Goal: Task Accomplishment & Management: Manage account settings

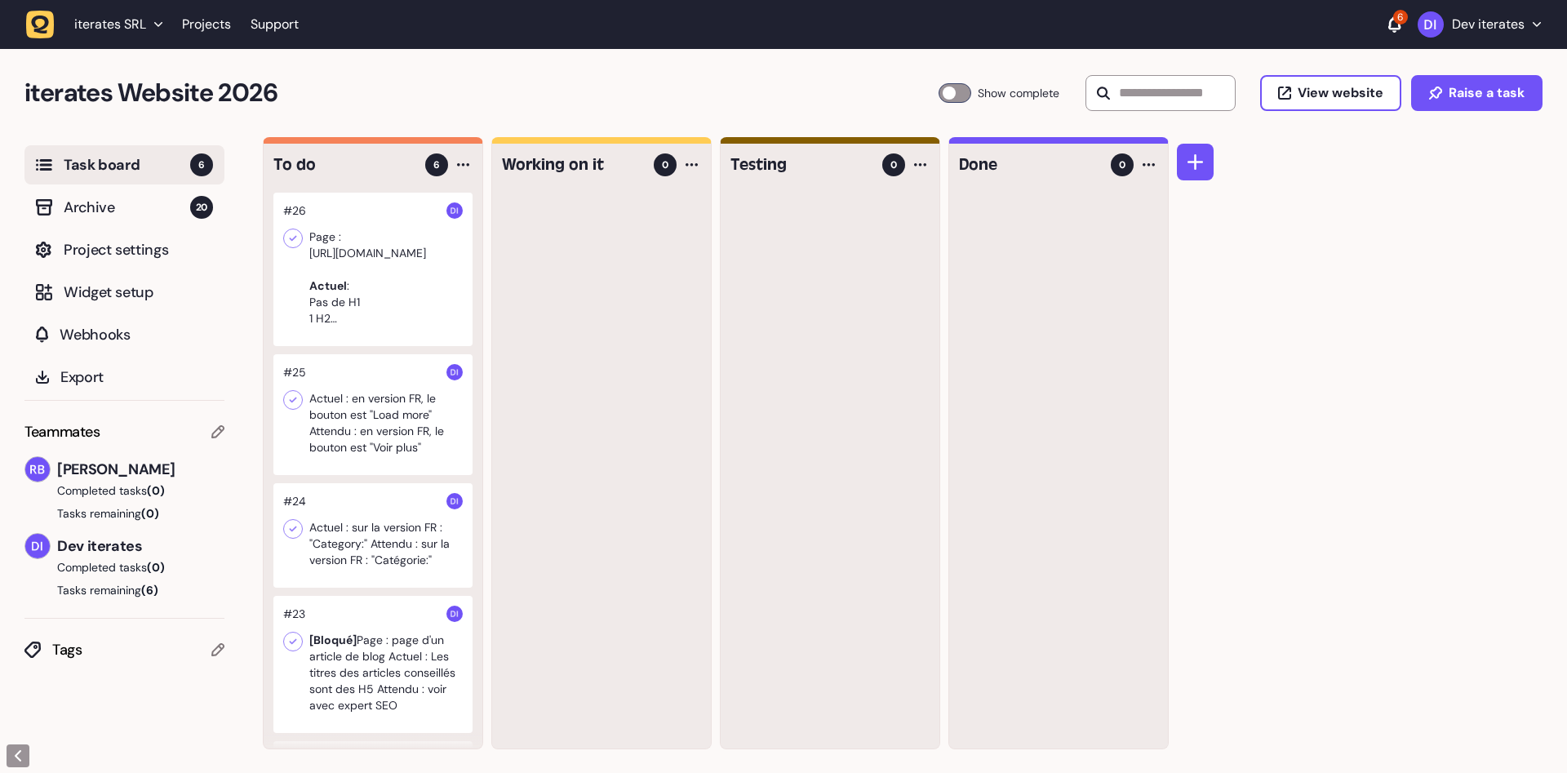
click at [394, 278] on div at bounding box center [372, 269] width 199 height 153
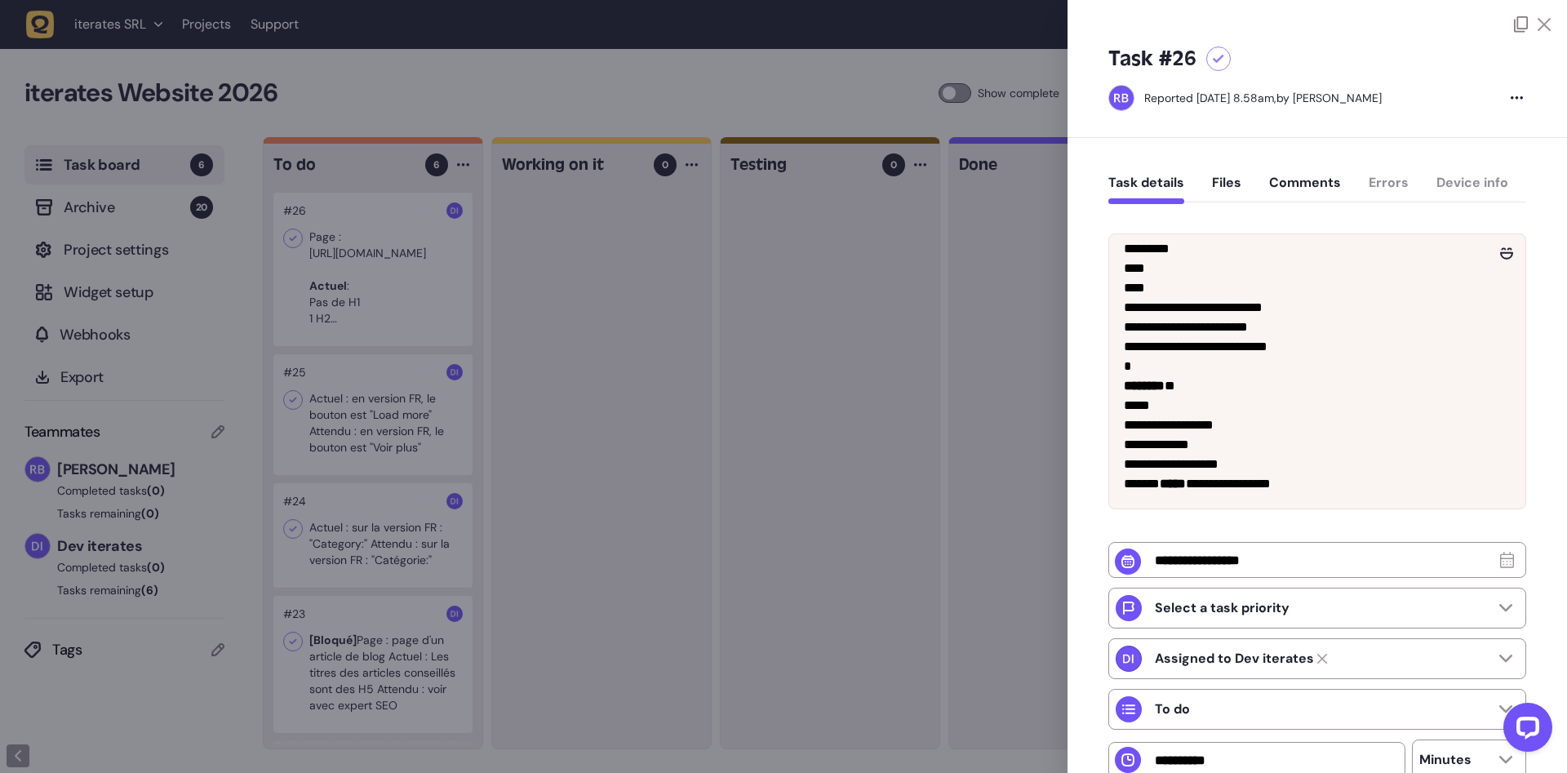
click at [714, 65] on div at bounding box center [783, 386] width 1567 height 773
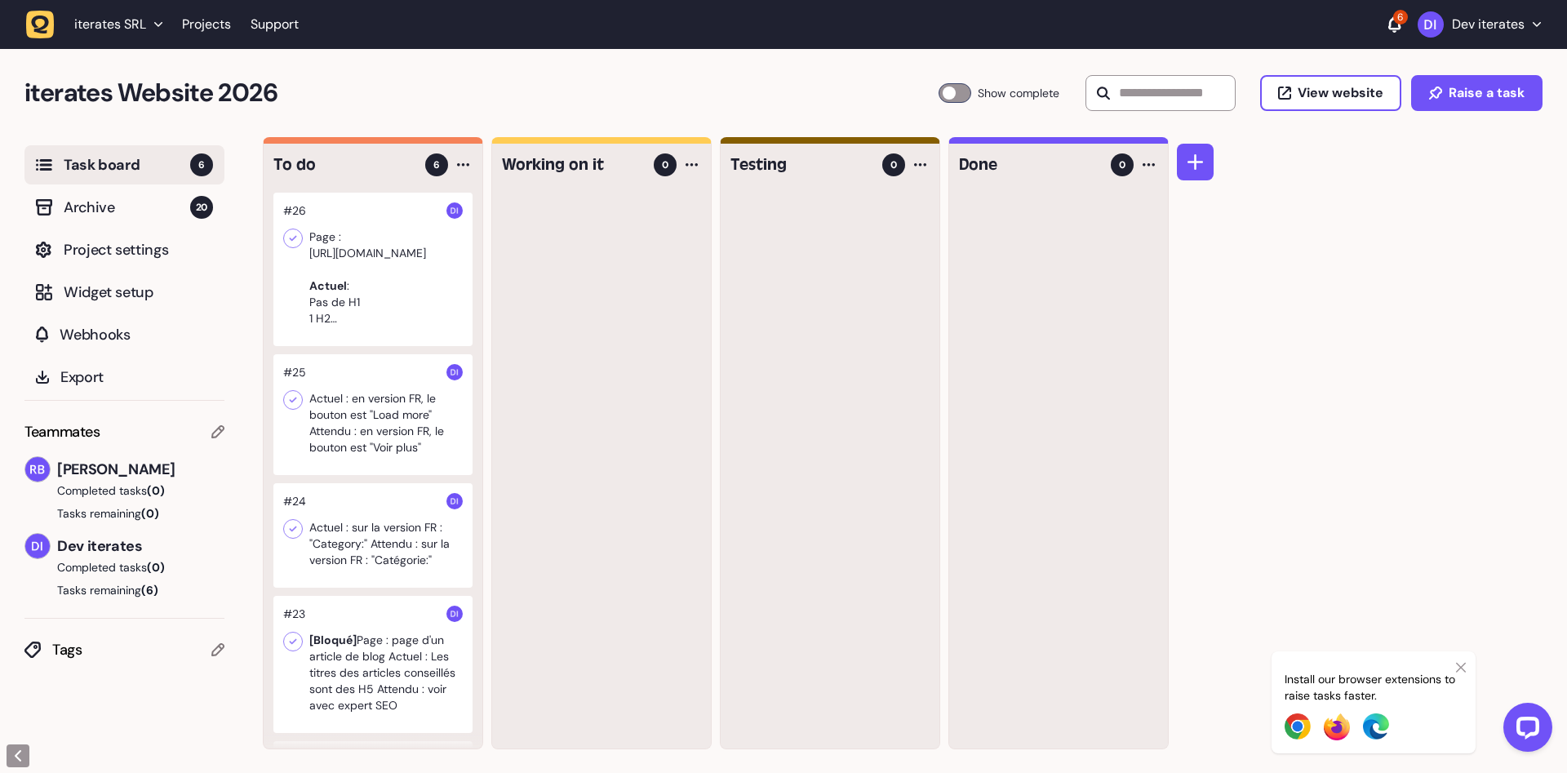
scroll to position [1, 0]
click at [382, 417] on div at bounding box center [372, 413] width 199 height 121
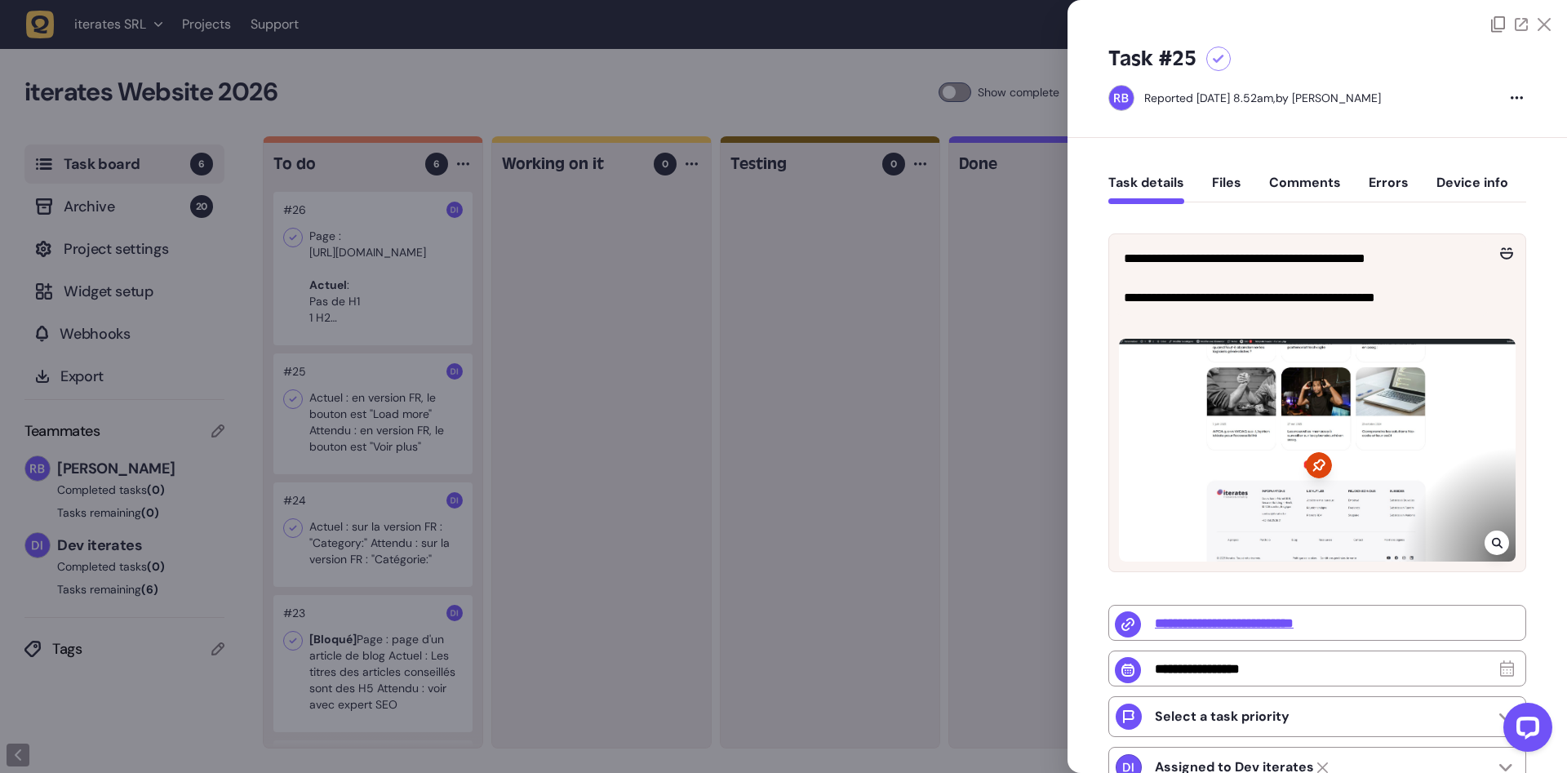
click at [1252, 441] on div at bounding box center [1317, 450] width 397 height 223
click at [1321, 465] on icon at bounding box center [1319, 465] width 26 height 26
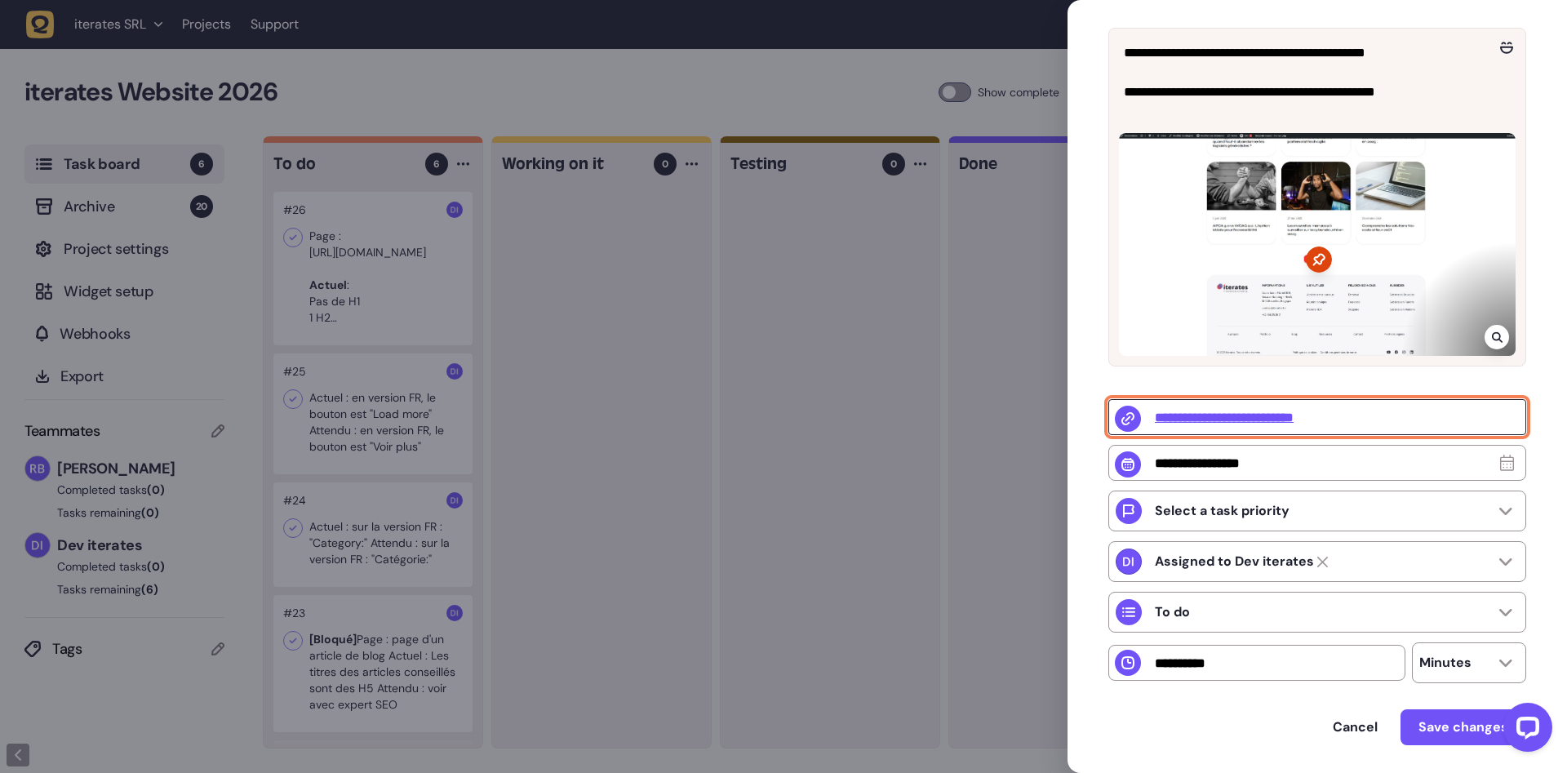
click at [1301, 416] on input "**********" at bounding box center [1318, 417] width 418 height 36
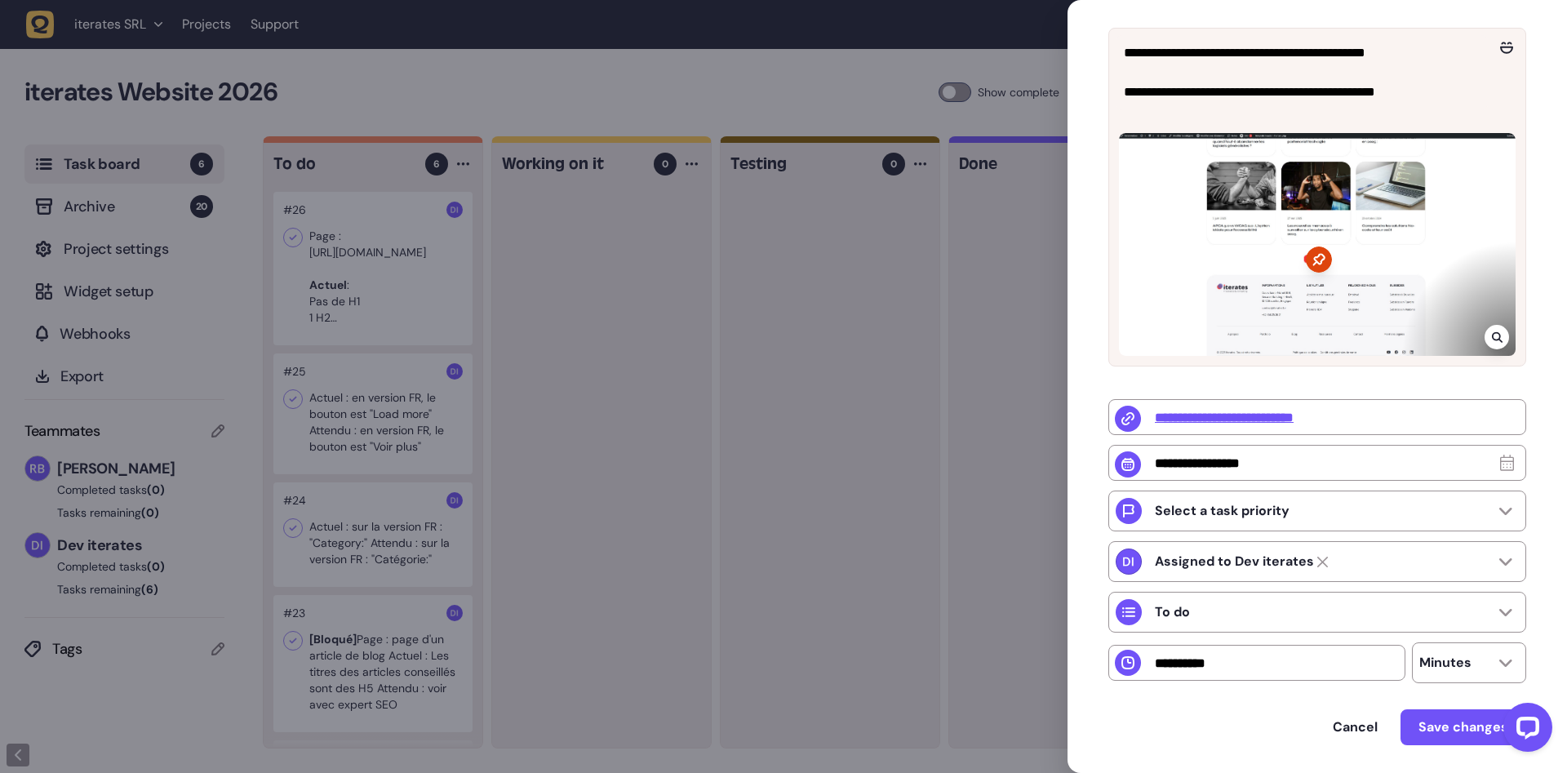
click at [824, 452] on div at bounding box center [783, 386] width 1567 height 773
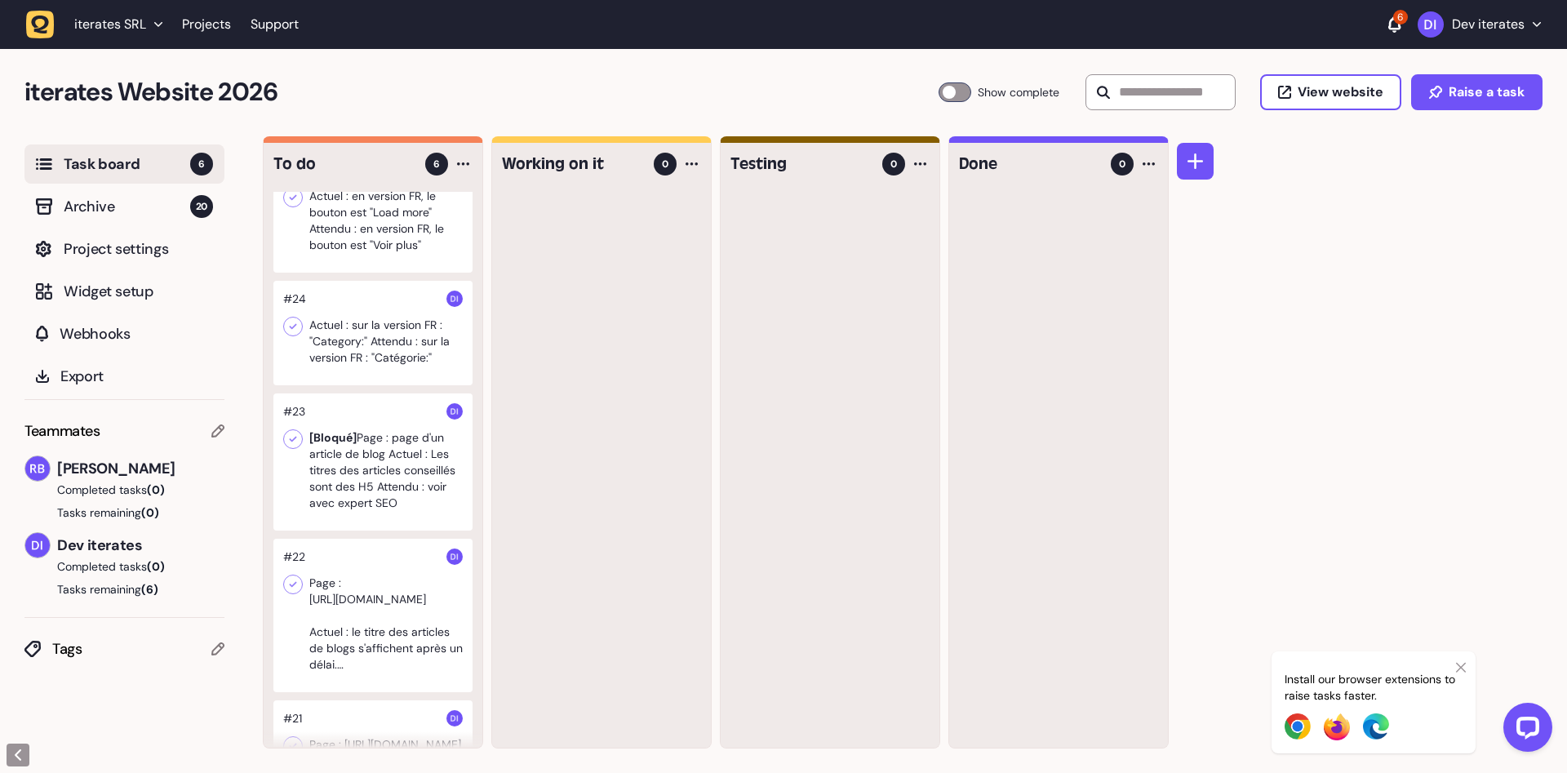
scroll to position [206, 0]
click at [365, 481] on div at bounding box center [372, 457] width 199 height 137
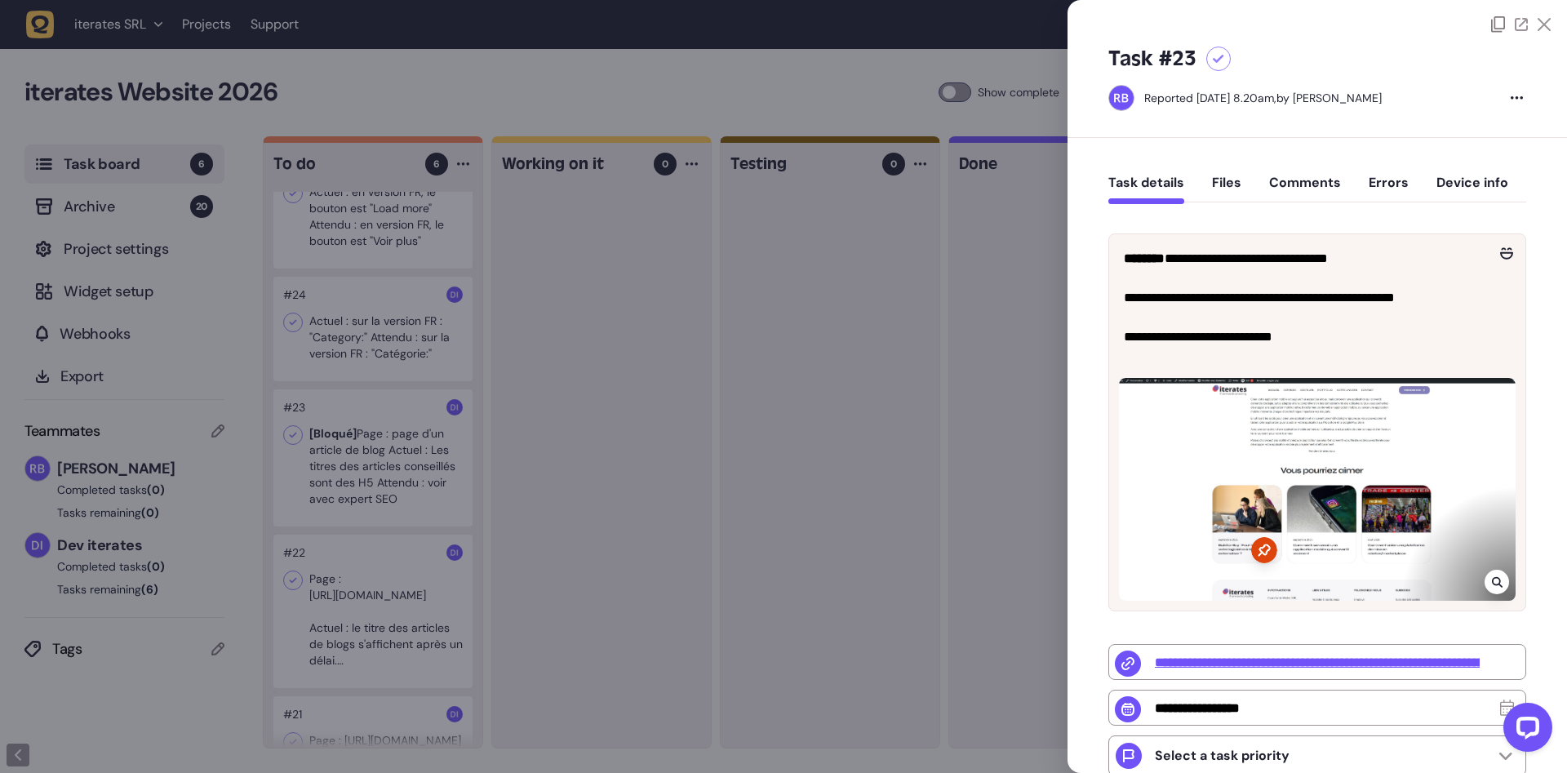
click at [410, 476] on div at bounding box center [783, 386] width 1567 height 773
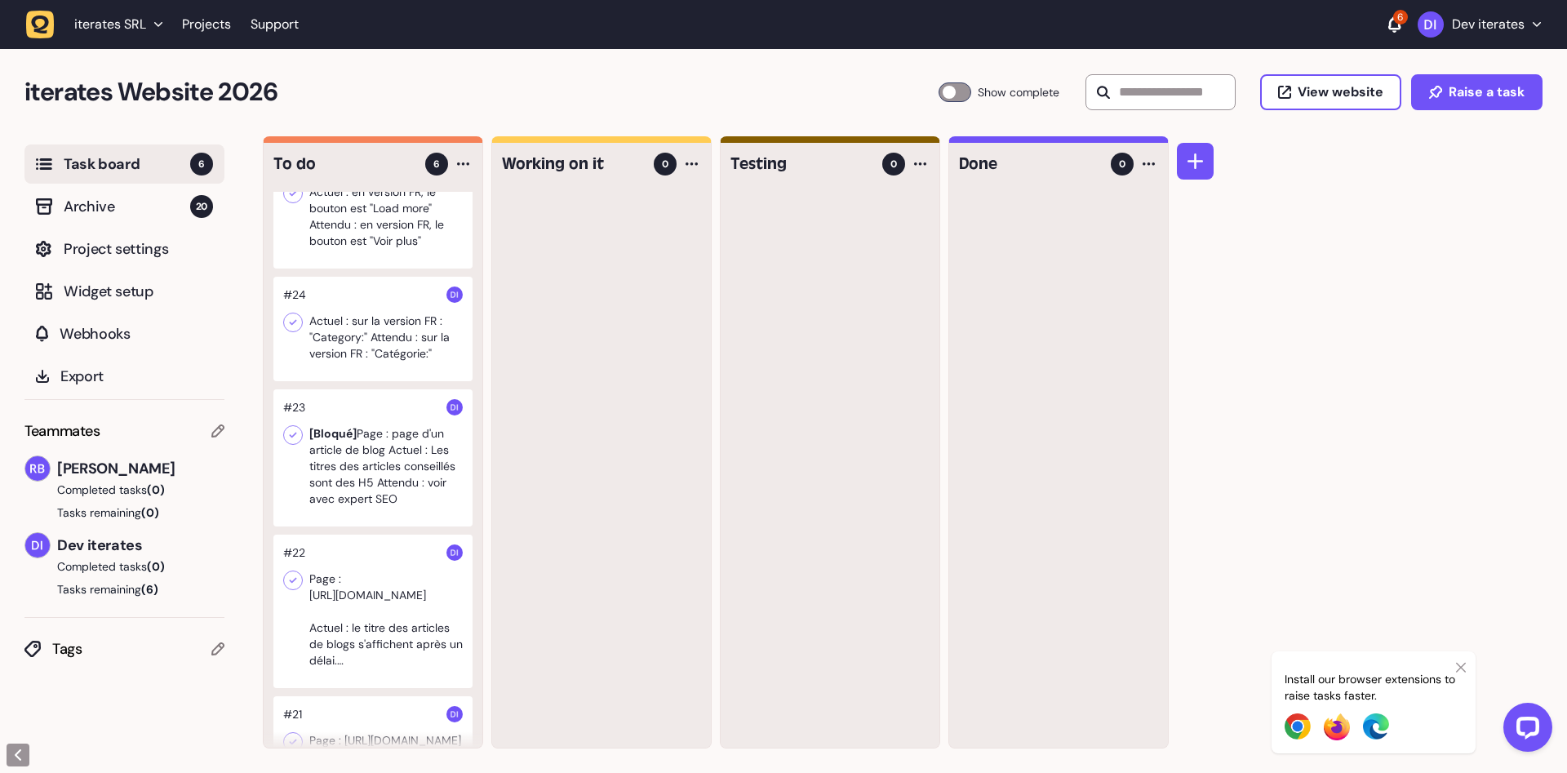
click at [412, 474] on div at bounding box center [372, 457] width 199 height 137
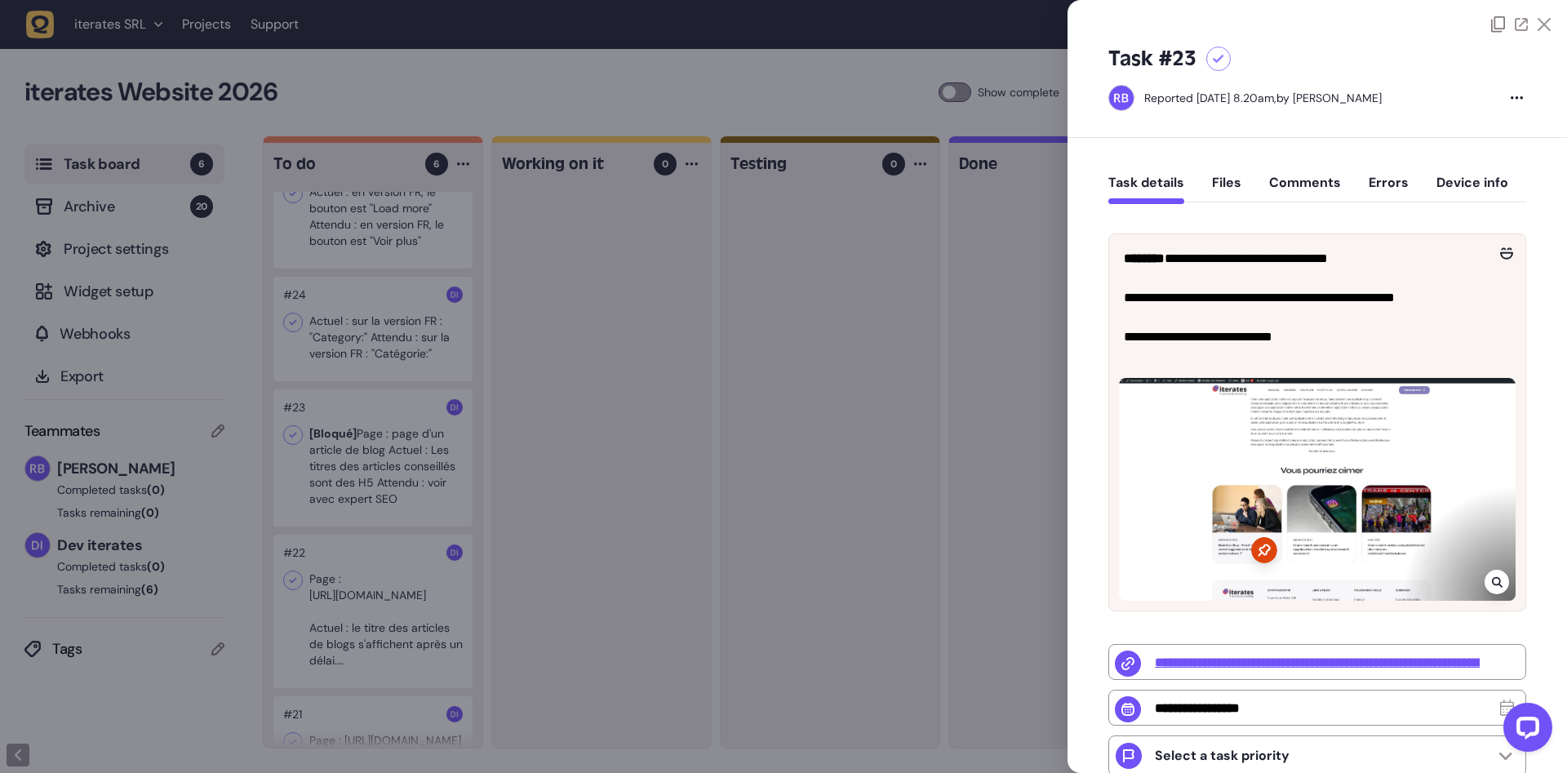
click at [426, 447] on div at bounding box center [783, 386] width 1567 height 773
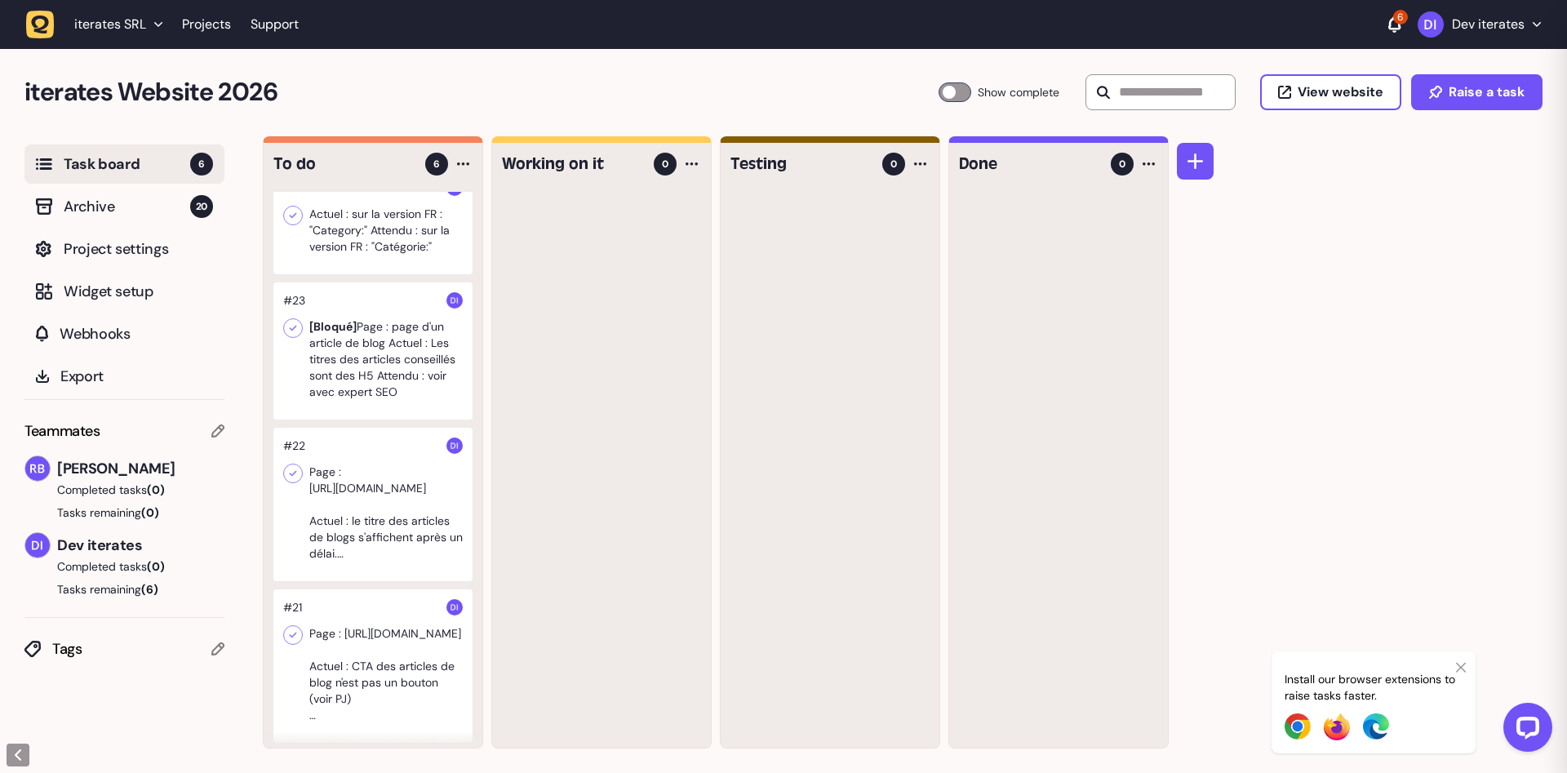
scroll to position [318, 0]
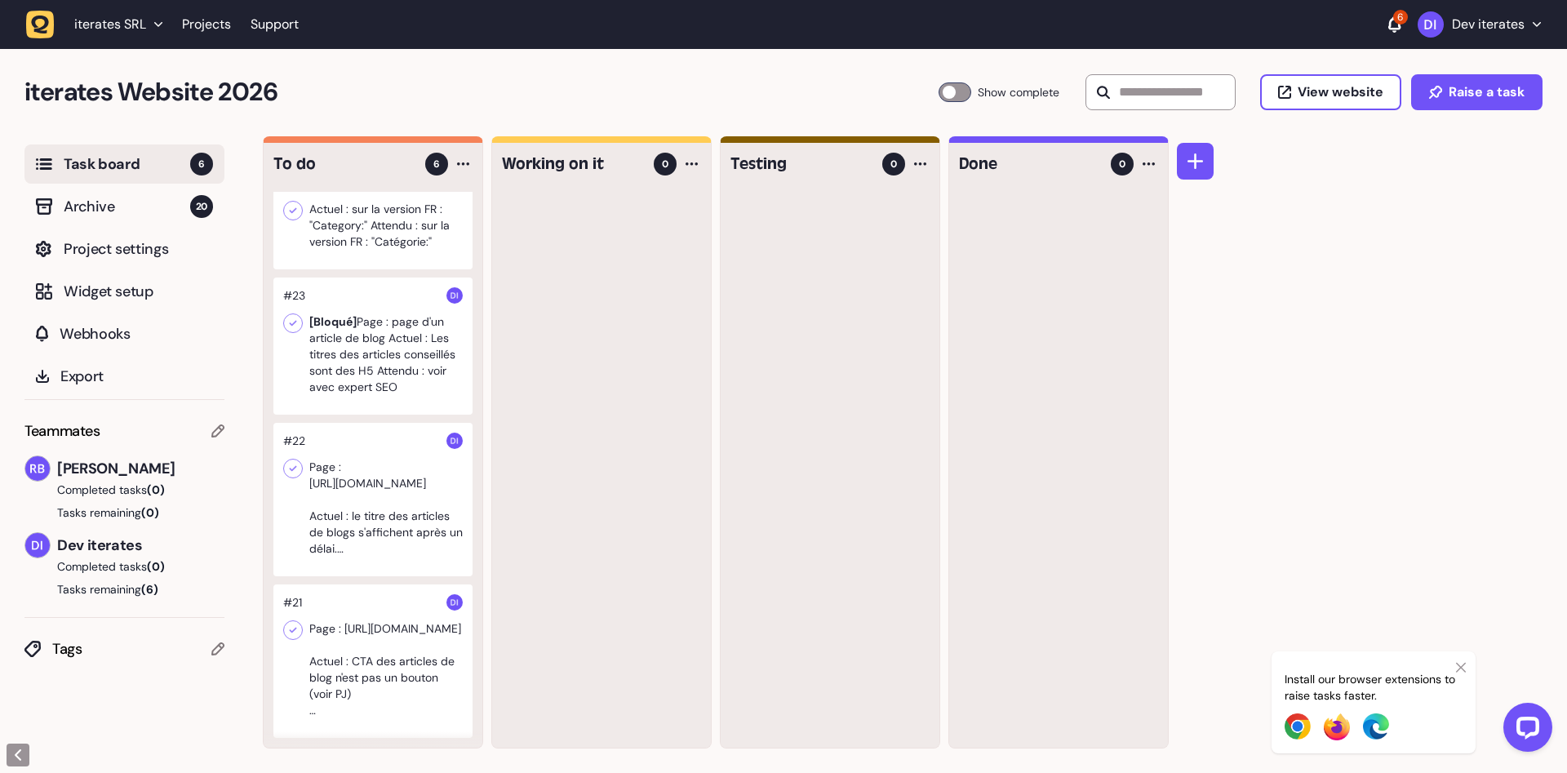
click at [349, 487] on div at bounding box center [372, 499] width 199 height 153
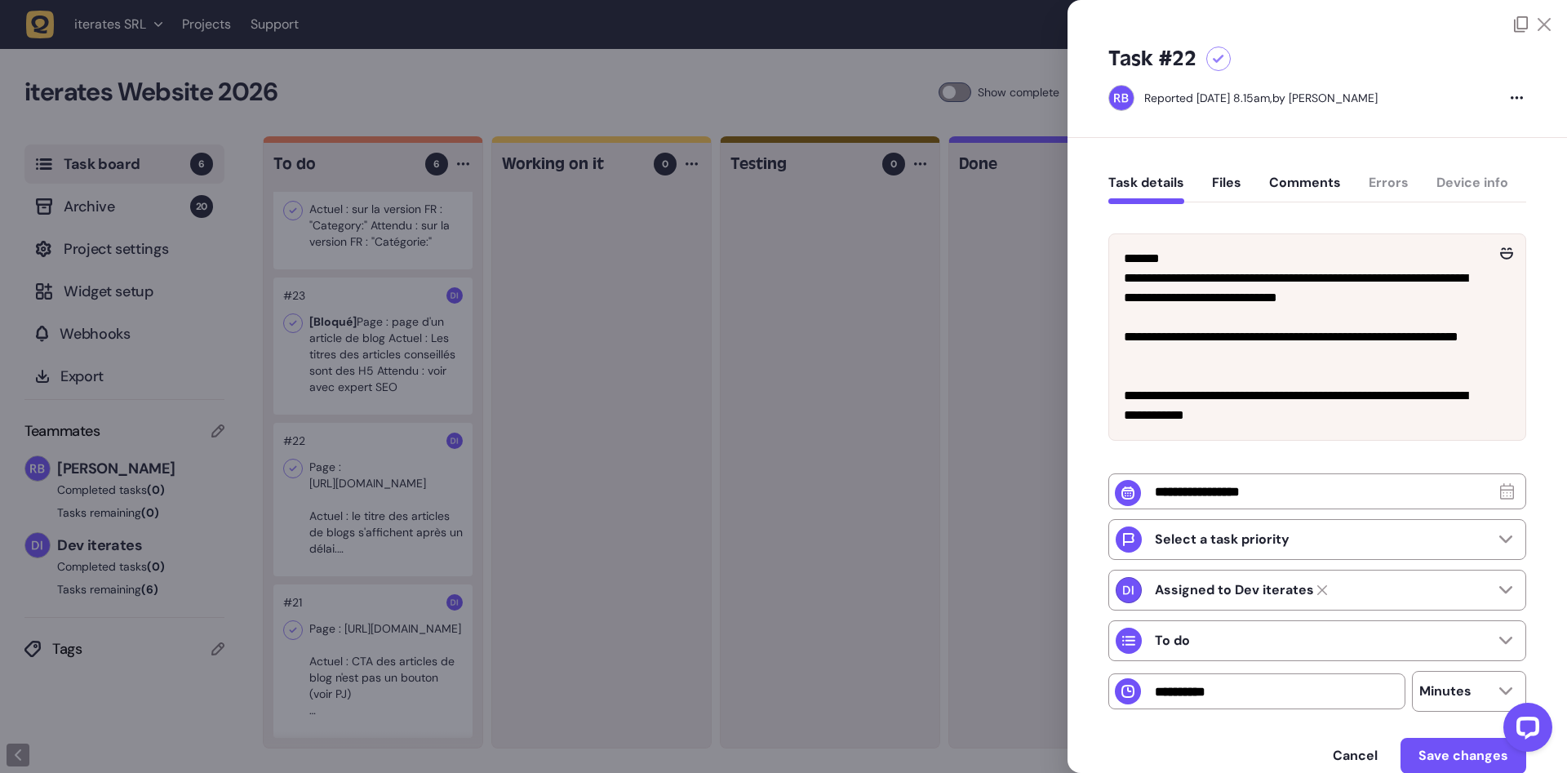
click at [558, 533] on div at bounding box center [783, 386] width 1567 height 773
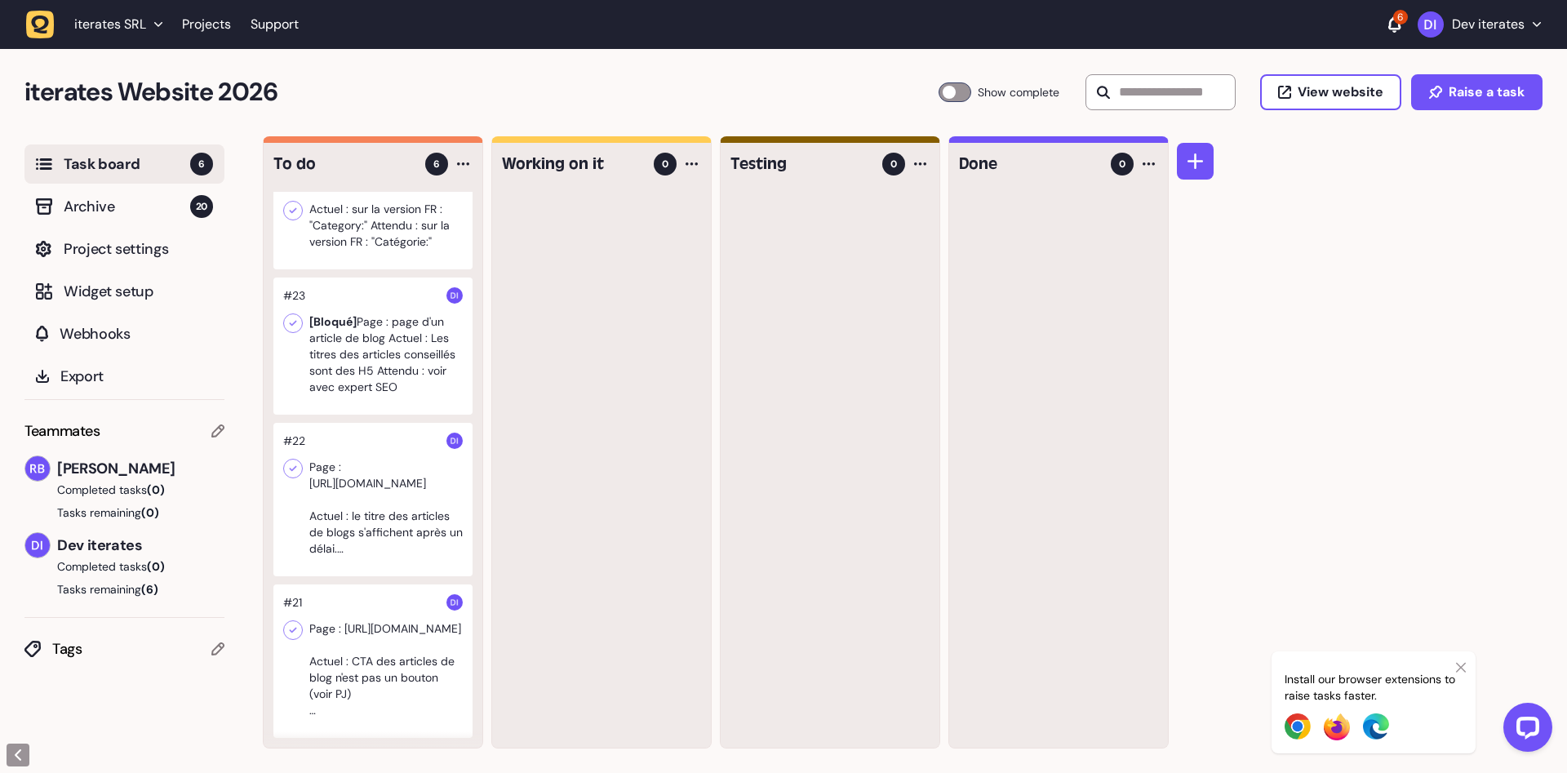
click at [356, 629] on div at bounding box center [372, 661] width 199 height 153
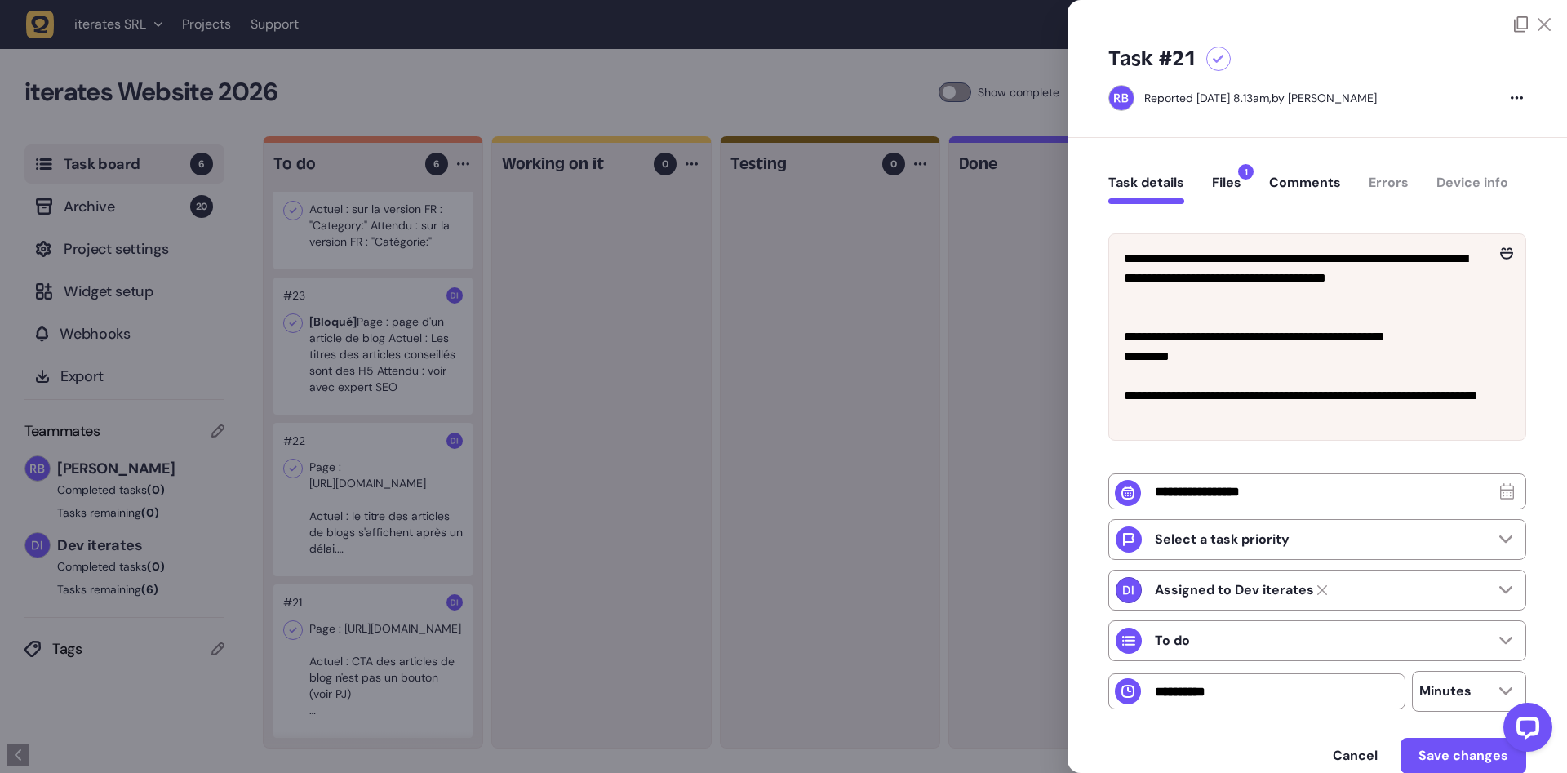
click at [471, 500] on div at bounding box center [783, 386] width 1567 height 773
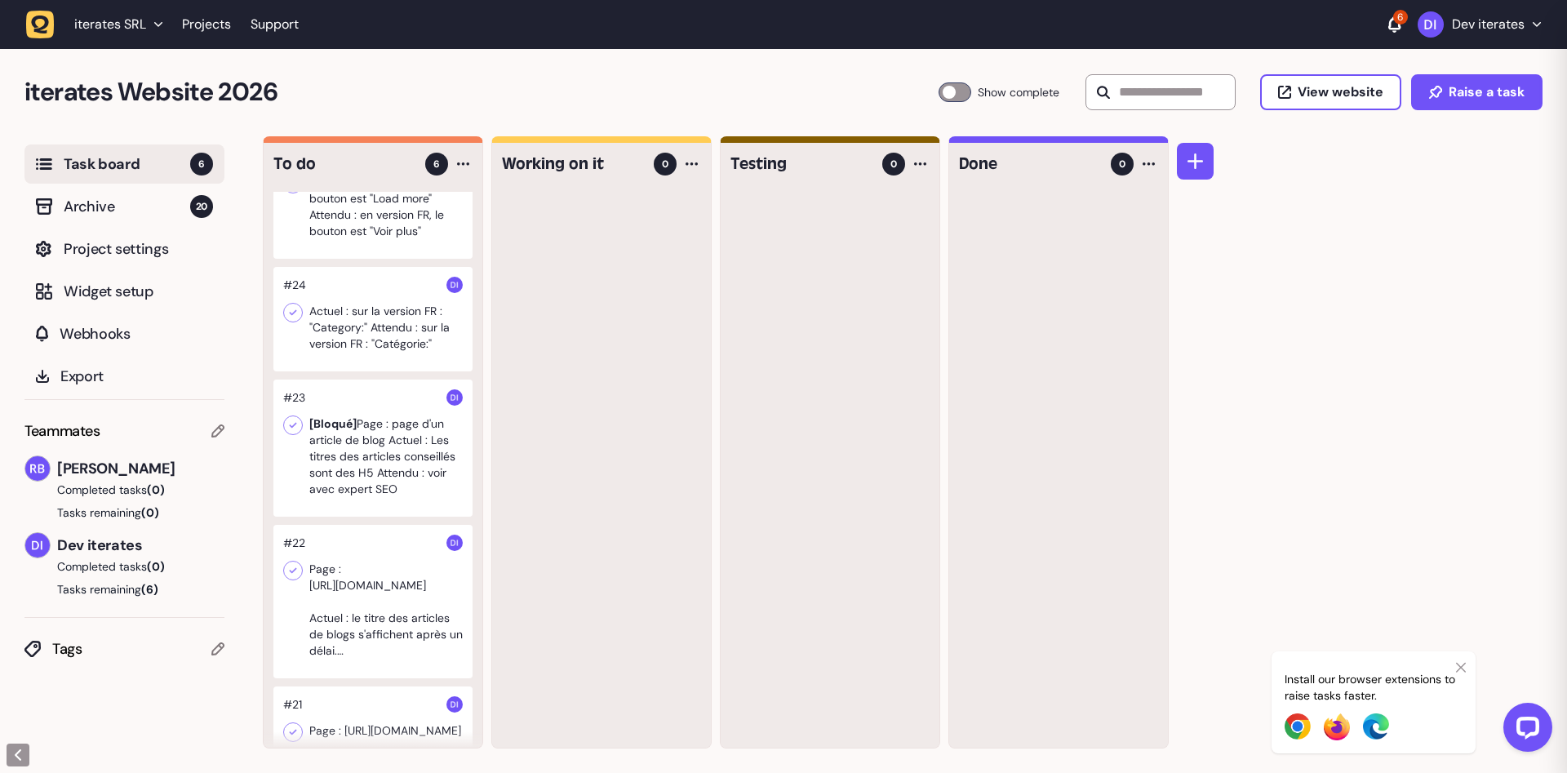
scroll to position [215, 0]
click at [394, 345] on div at bounding box center [372, 320] width 199 height 104
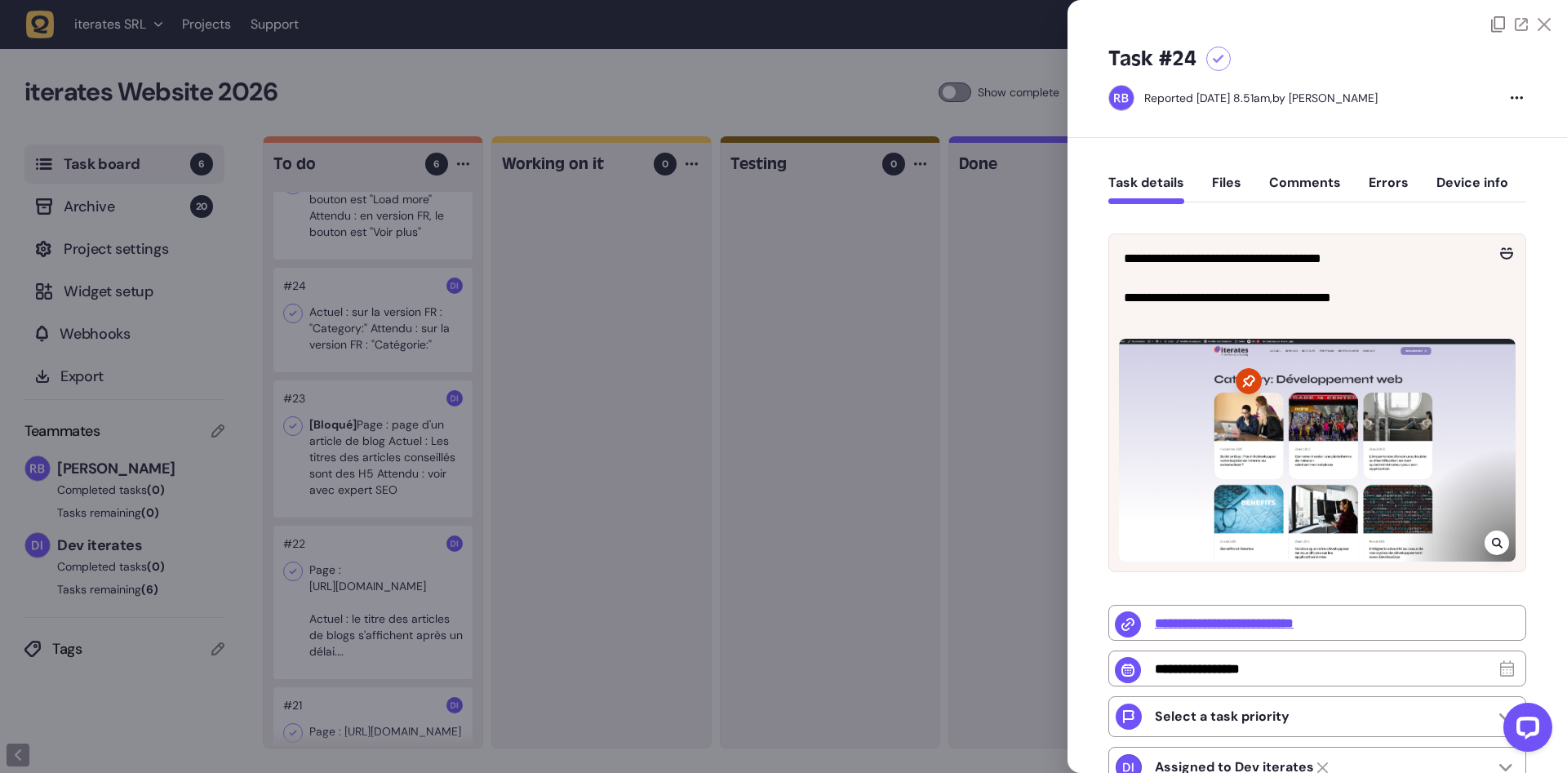
click at [711, 345] on div at bounding box center [783, 386] width 1567 height 773
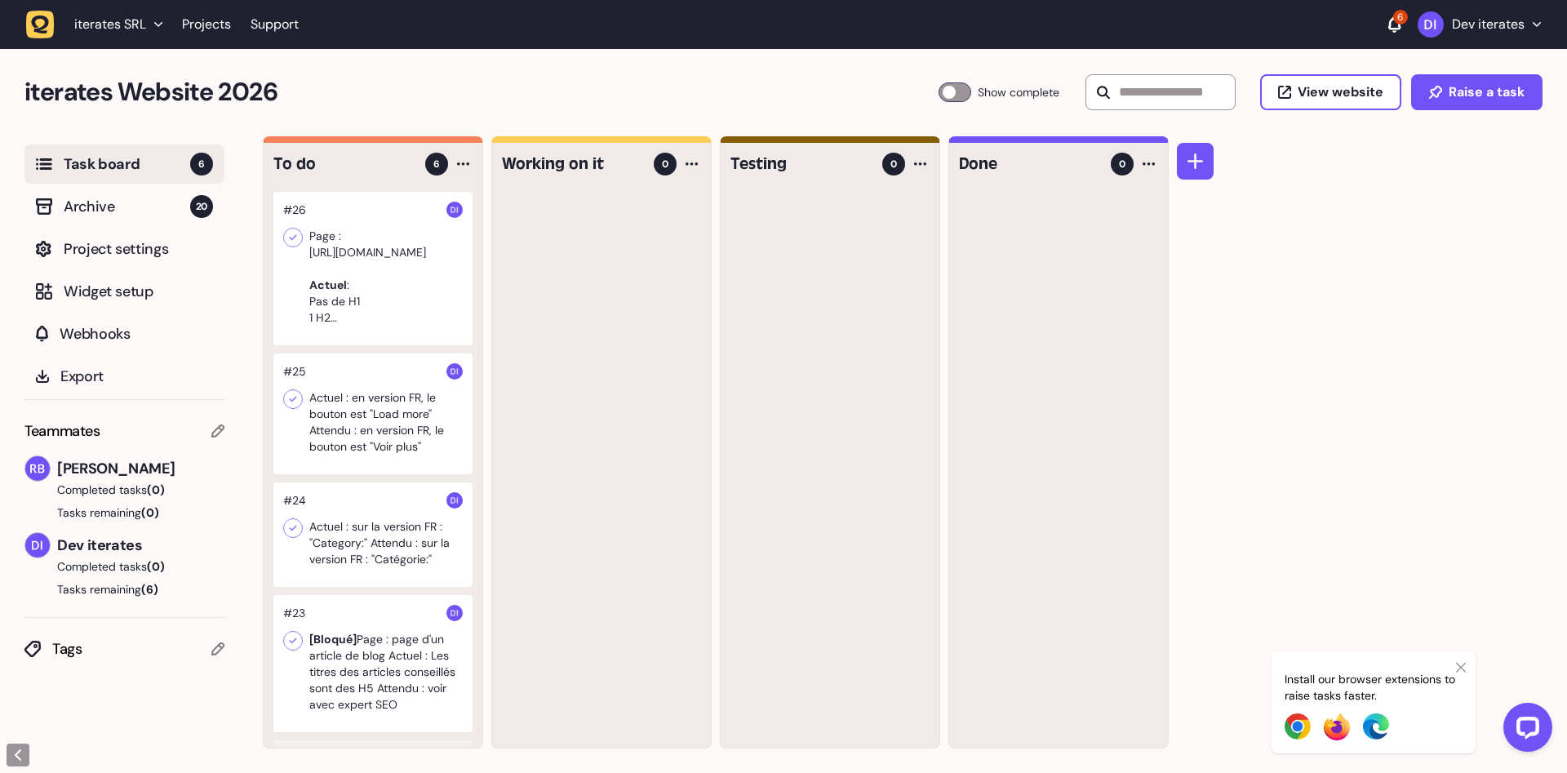
click at [344, 449] on div at bounding box center [372, 413] width 199 height 121
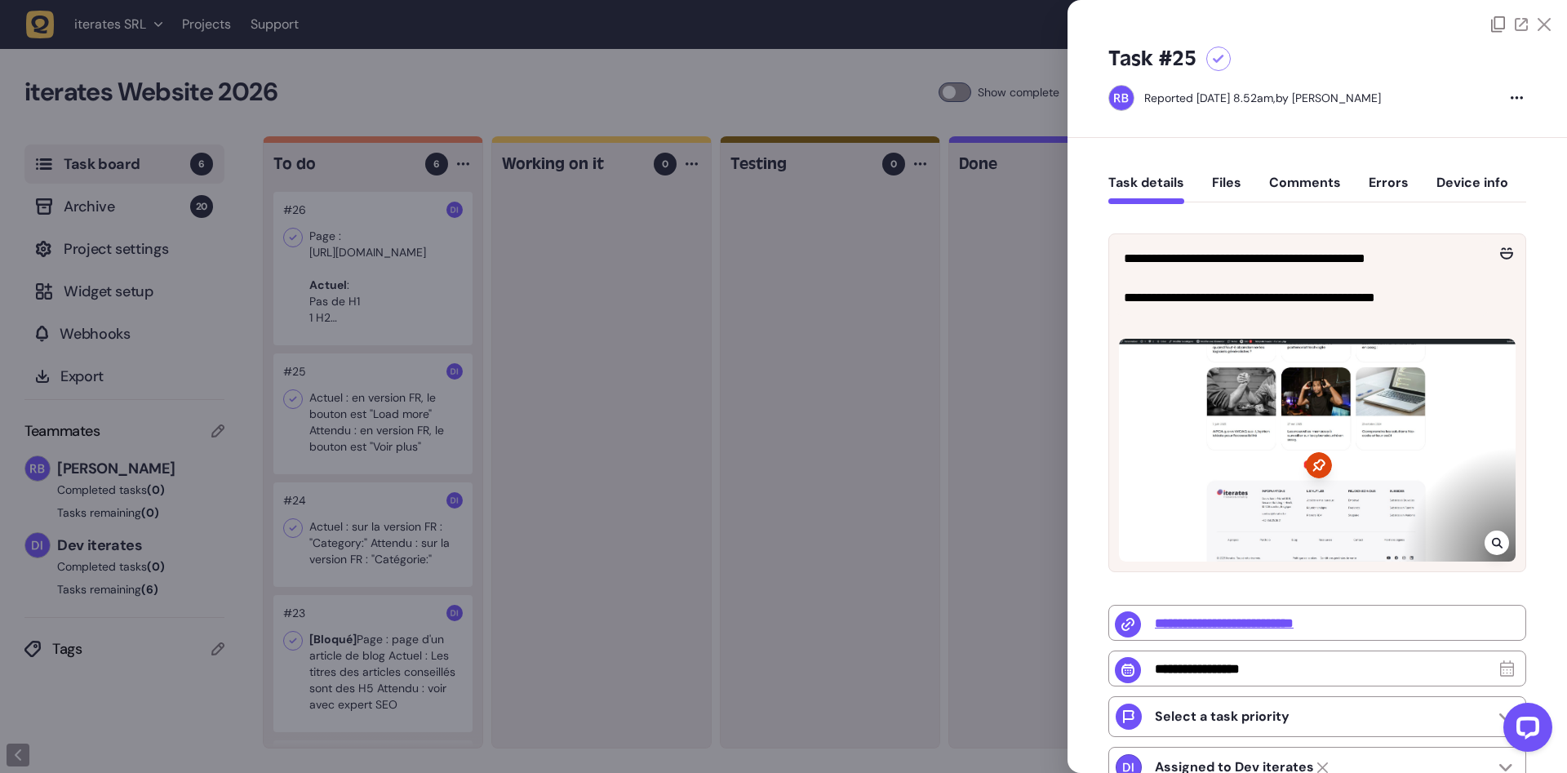
click at [586, 438] on div at bounding box center [783, 386] width 1567 height 773
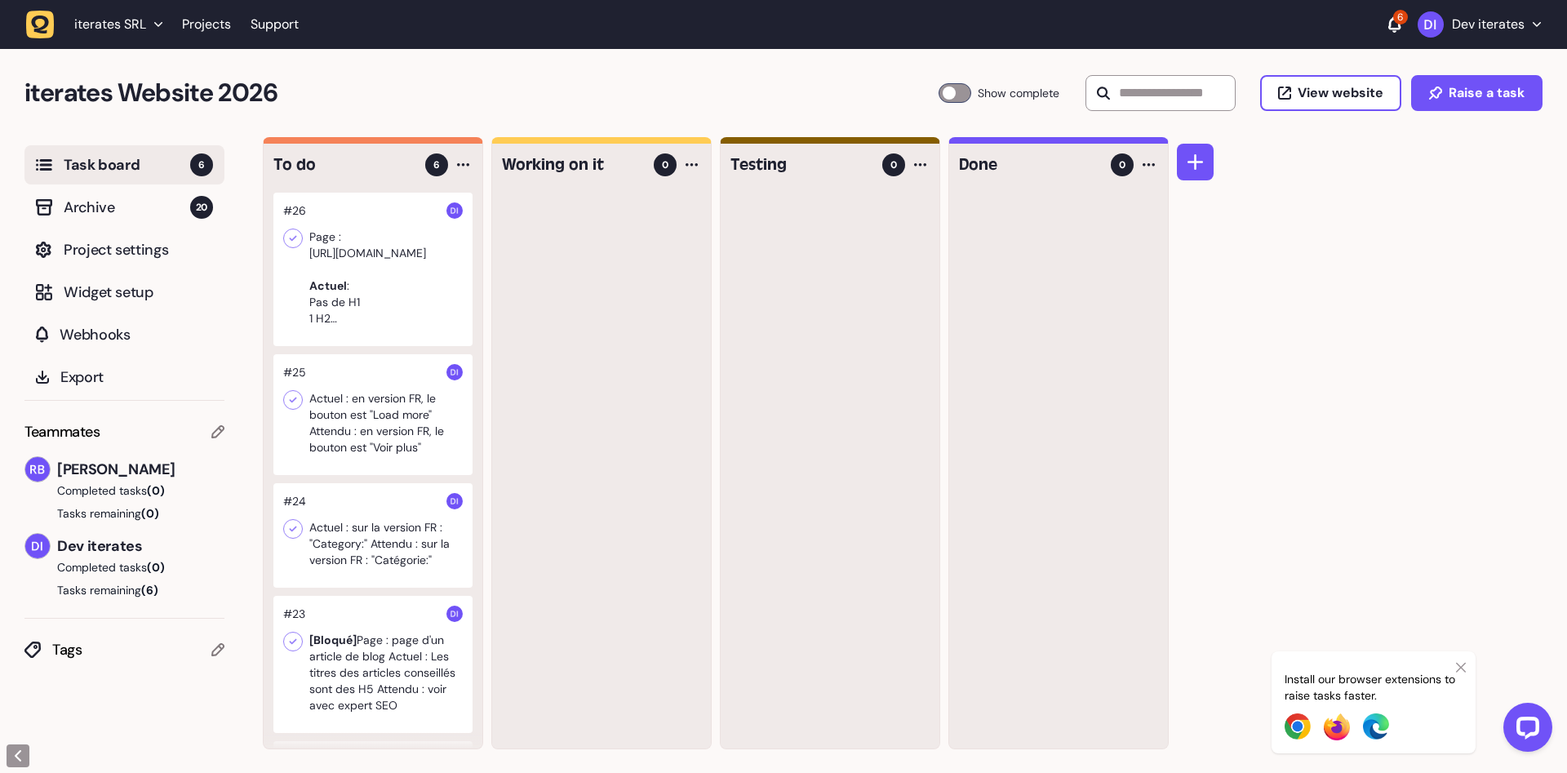
click at [411, 302] on div at bounding box center [372, 269] width 199 height 153
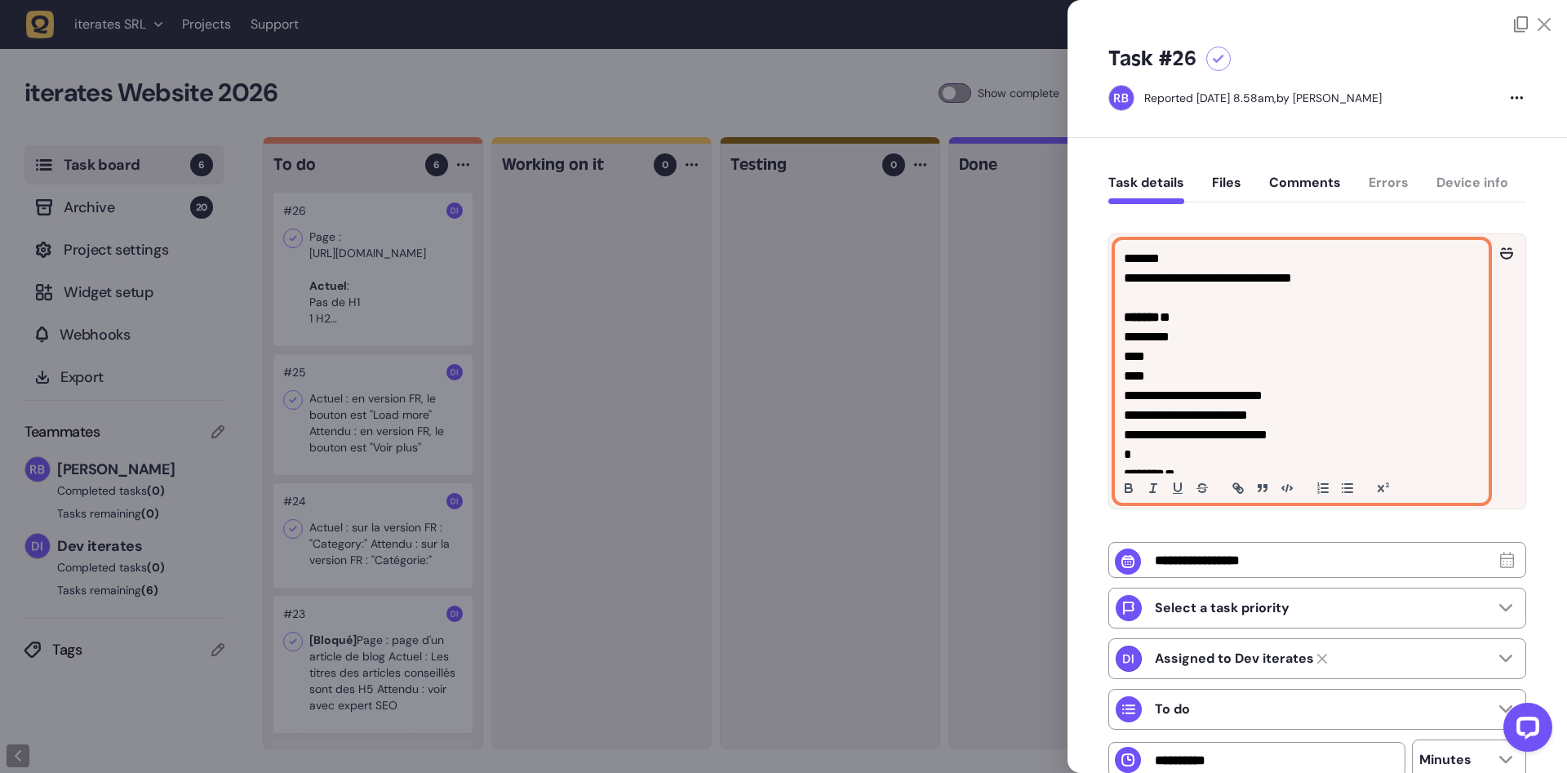
click at [1249, 280] on p "**********" at bounding box center [1302, 279] width 356 height 20
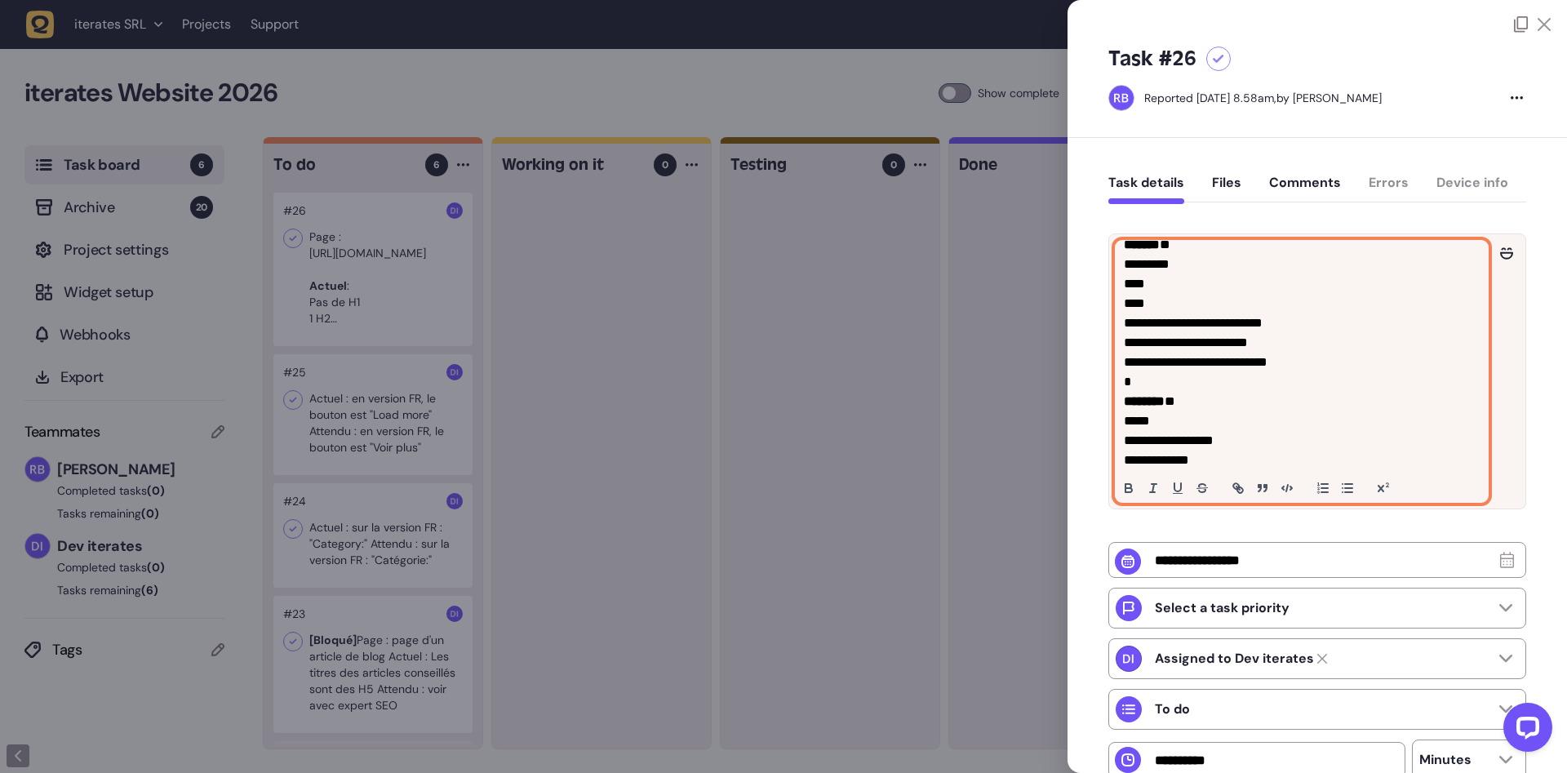
scroll to position [117, 0]
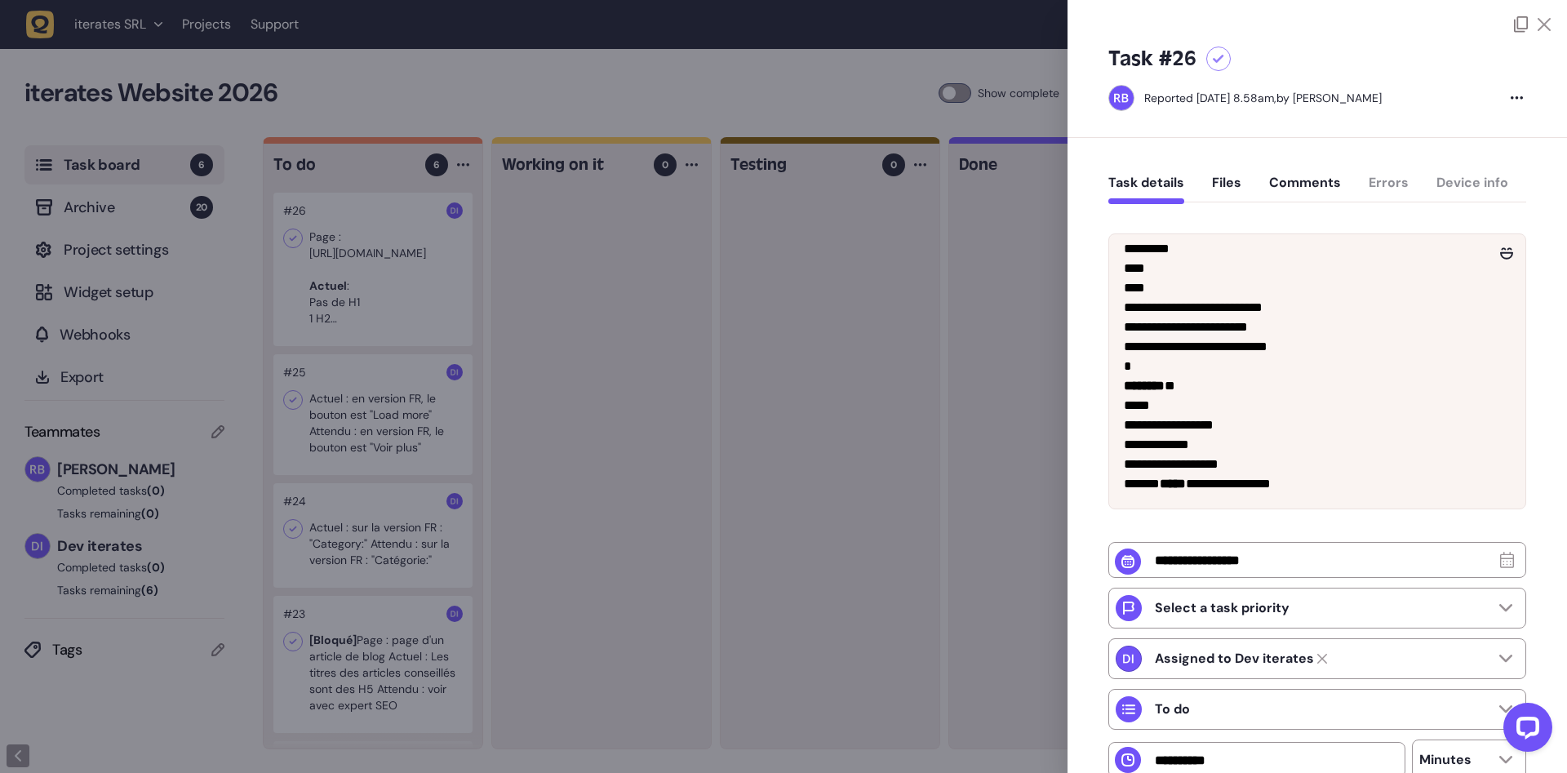
click at [1544, 25] on icon at bounding box center [1544, 24] width 13 height 13
